Goal: Transaction & Acquisition: Book appointment/travel/reservation

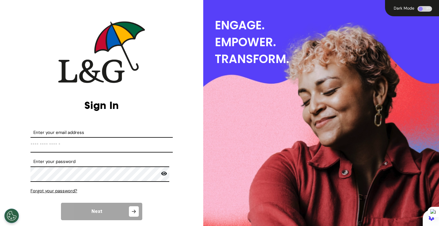
click at [119, 140] on input "Enter your email address" at bounding box center [101, 144] width 142 height 15
type input "**********"
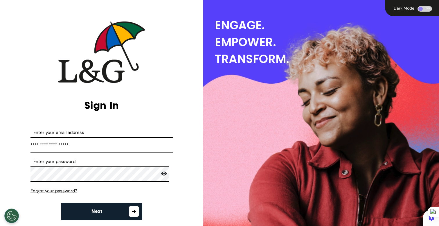
click at [110, 209] on button "Next" at bounding box center [101, 211] width 81 height 17
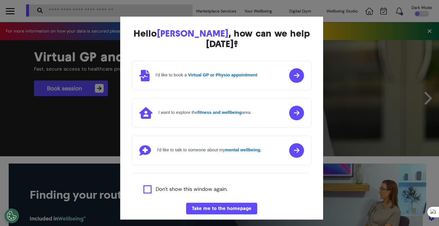
scroll to position [0, 219]
click at [50, 158] on div "Hello [PERSON_NAME] , how can we help [DATE]? I'd like to book a Virtual GP or …" at bounding box center [219, 113] width 439 height 226
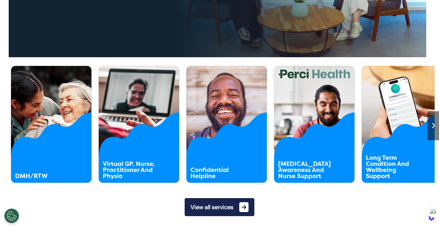
click at [195, 207] on button "View all services" at bounding box center [220, 207] width 70 height 18
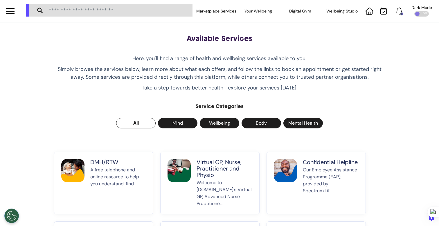
click at [207, 176] on p "Virtual GP, Nurse, Practitioner and Physio" at bounding box center [224, 168] width 56 height 19
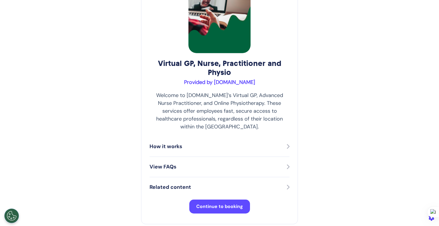
scroll to position [115, 0]
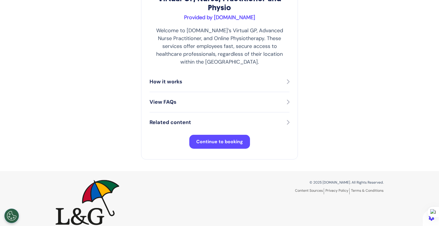
click at [160, 180] on div "© 2025 [DOMAIN_NAME]. All Rights Reserved. Content Sources Privacy Policy Terms…" at bounding box center [219, 202] width 337 height 45
click at [197, 138] on span "Continue to booking" at bounding box center [219, 141] width 47 height 6
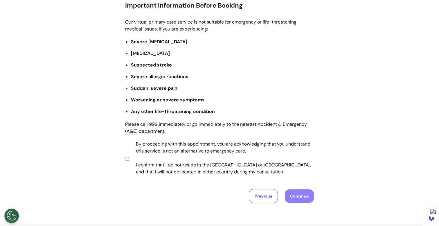
scroll to position [75, 0]
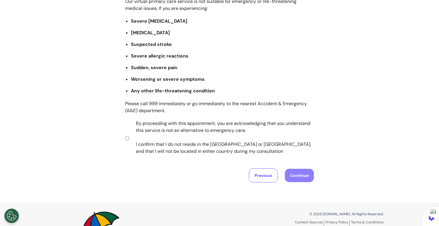
click at [171, 139] on label "By proceeding with this appointment, you are acknowledging that you understand …" at bounding box center [221, 137] width 182 height 35
click at [299, 175] on button "Continue" at bounding box center [299, 175] width 29 height 13
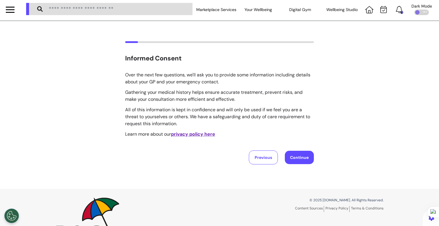
scroll to position [0, 0]
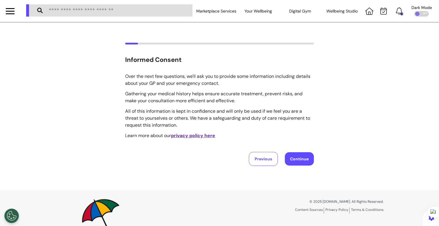
click at [299, 155] on button "Continue" at bounding box center [299, 158] width 29 height 13
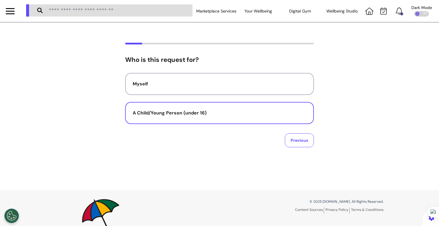
click at [213, 113] on div "A Child/Young Person (under 16)" at bounding box center [220, 112] width 174 height 7
select select "****"
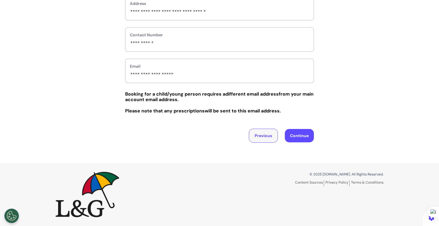
click at [255, 136] on button "Previous" at bounding box center [263, 136] width 29 height 14
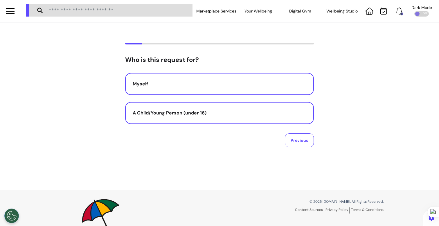
click at [165, 84] on div "Myself" at bounding box center [220, 83] width 174 height 7
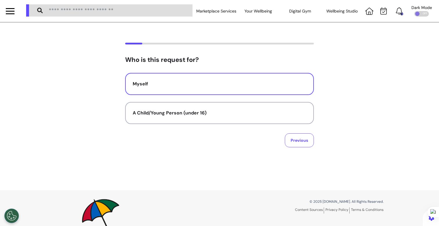
select select "******"
